Goal: Entertainment & Leisure: Consume media (video, audio)

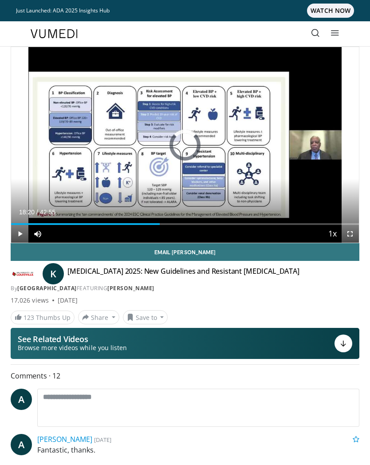
click at [160, 217] on div "Loaded : 0.38%" at bounding box center [185, 220] width 348 height 8
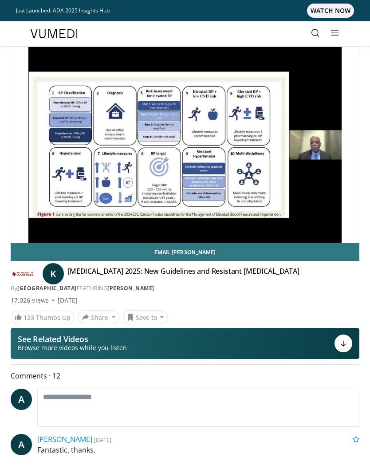
click at [179, 462] on p "Fantastic, thanks. How often do you check for unilateral hyperaldosterone? It s…" at bounding box center [198, 465] width 322 height 43
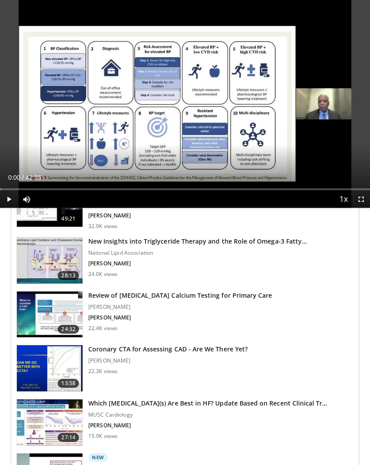
scroll to position [1428, 0]
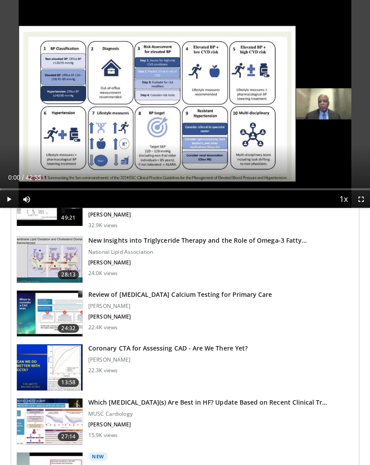
click at [242, 292] on h3 "Review of [MEDICAL_DATA] Calcium Testing for Primary Care" at bounding box center [180, 294] width 184 height 9
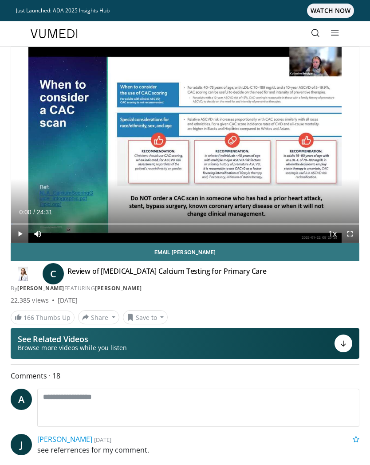
click at [47, 320] on link "166 Thumbs Up" at bounding box center [43, 317] width 64 height 14
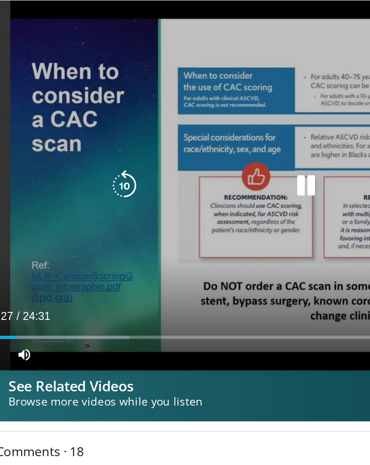
scroll to position [133, 0]
click at [74, 104] on icon "Video Player" at bounding box center [83, 104] width 18 height 18
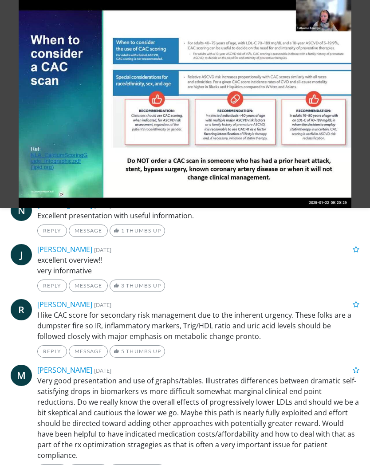
scroll to position [1213, 0]
